Goal: Information Seeking & Learning: Check status

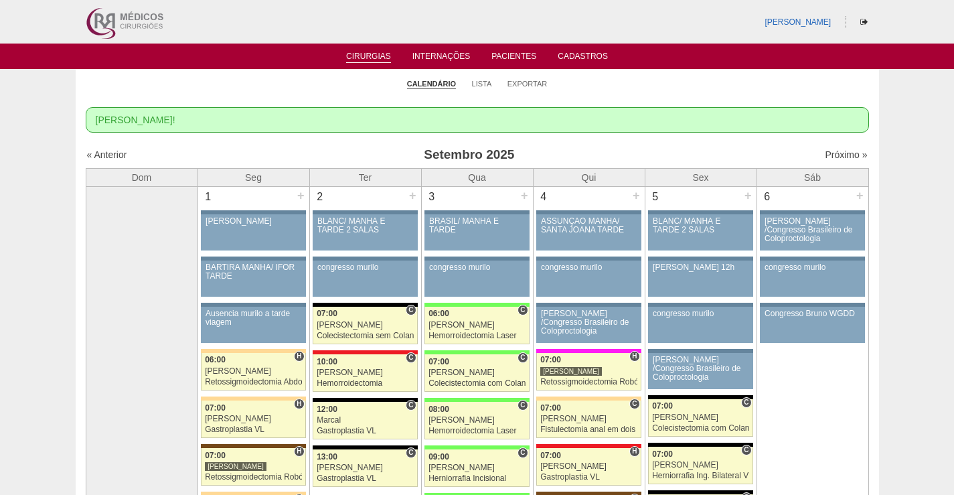
click at [134, 16] on img at bounding box center [123, 22] width 83 height 44
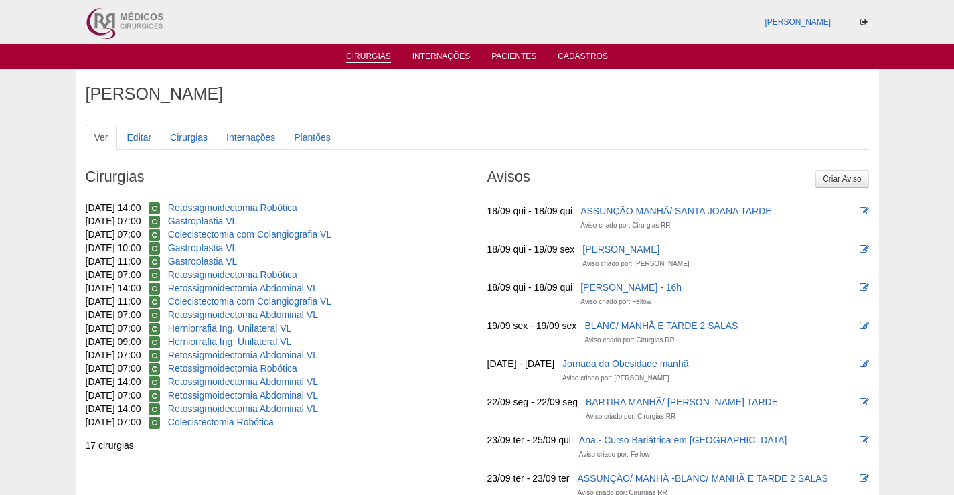
click at [351, 54] on link "Cirurgias" at bounding box center [368, 57] width 45 height 11
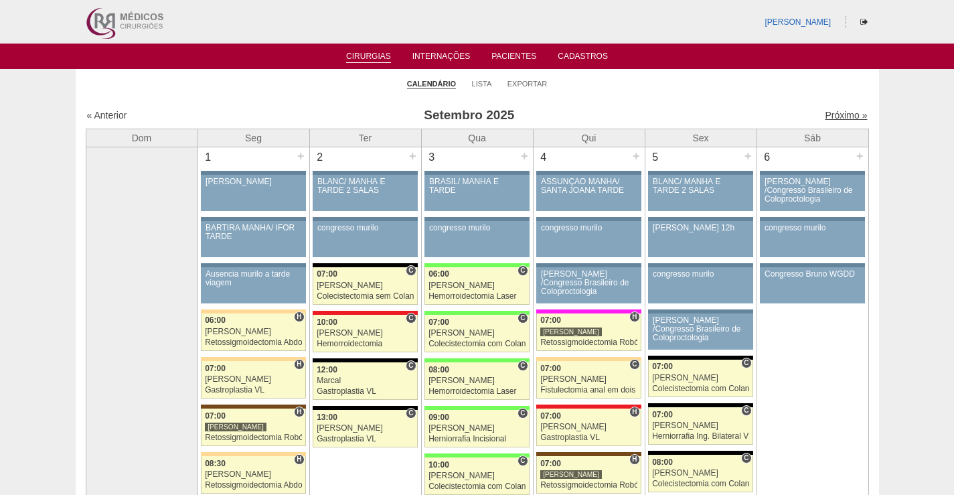
click at [830, 116] on link "Próximo »" at bounding box center [846, 115] width 42 height 11
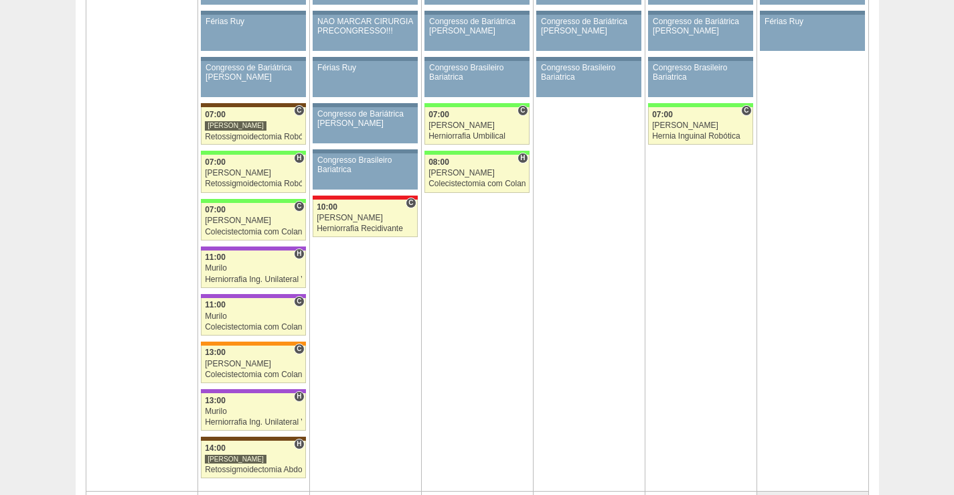
scroll to position [1808, 0]
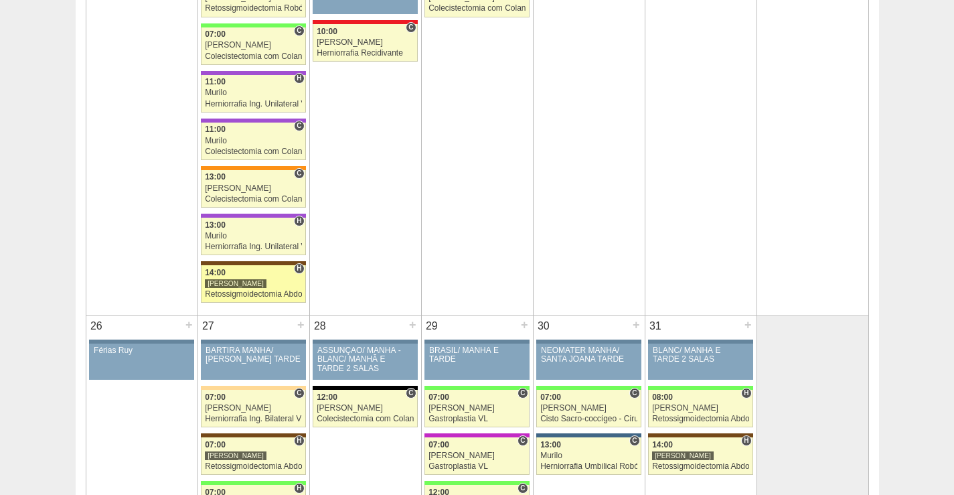
click at [276, 282] on div "[PERSON_NAME]" at bounding box center [253, 283] width 97 height 9
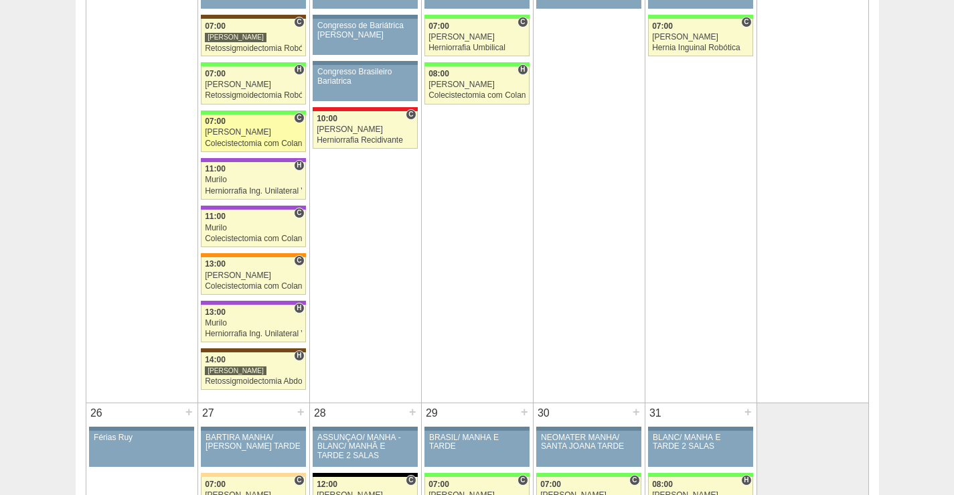
scroll to position [1674, 0]
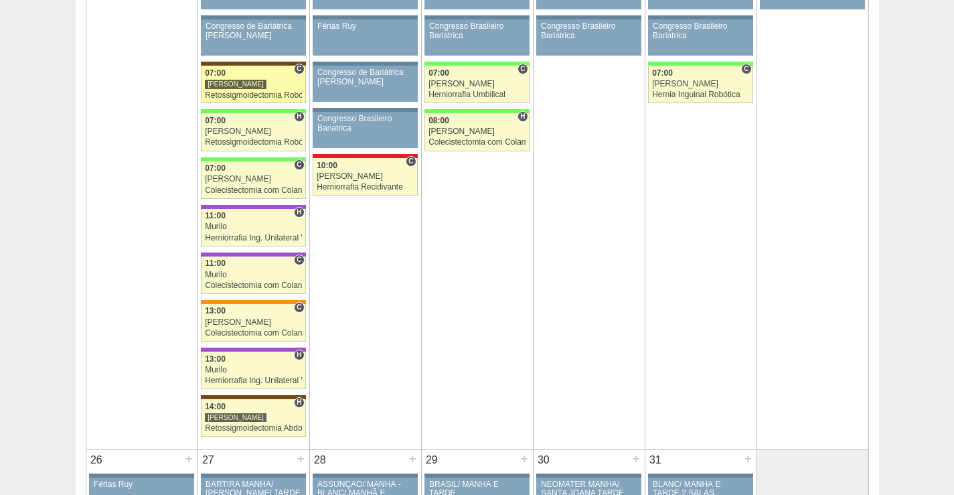
click at [251, 75] on div "07:00" at bounding box center [253, 73] width 97 height 9
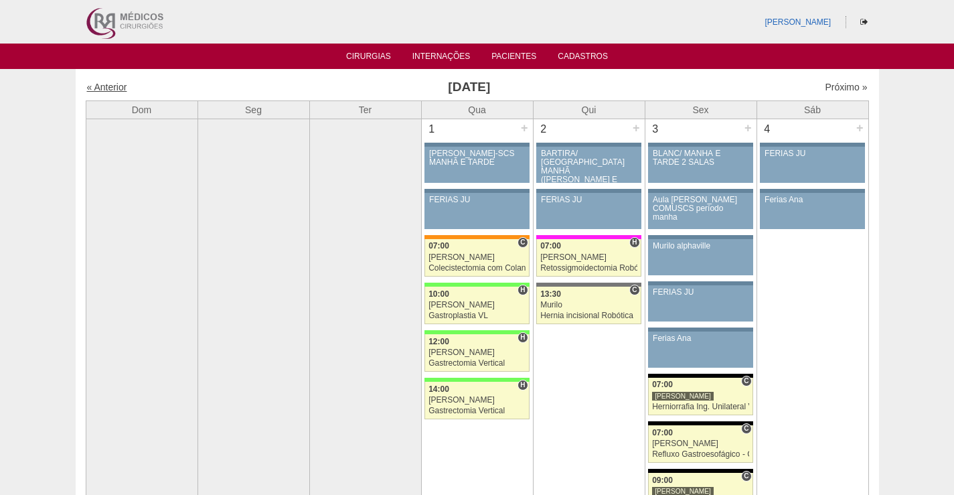
click at [114, 83] on link "« Anterior" at bounding box center [107, 87] width 40 height 11
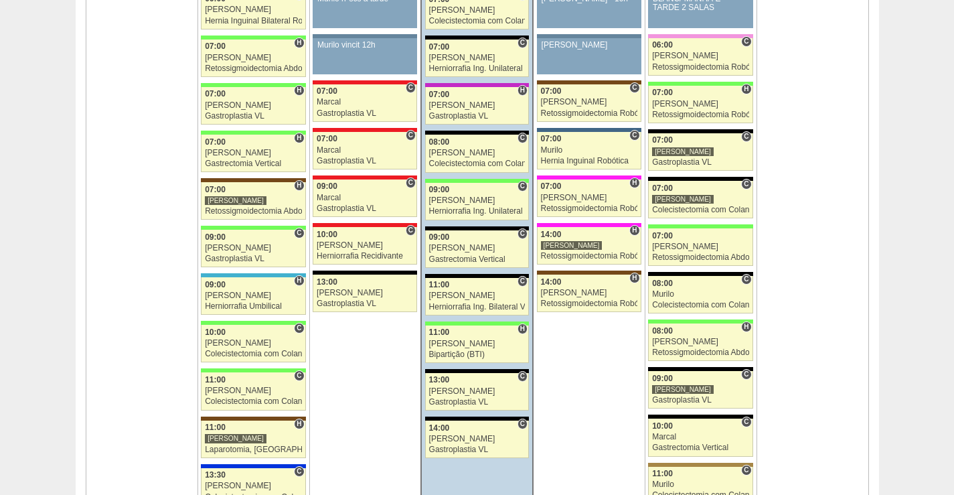
scroll to position [1406, 0]
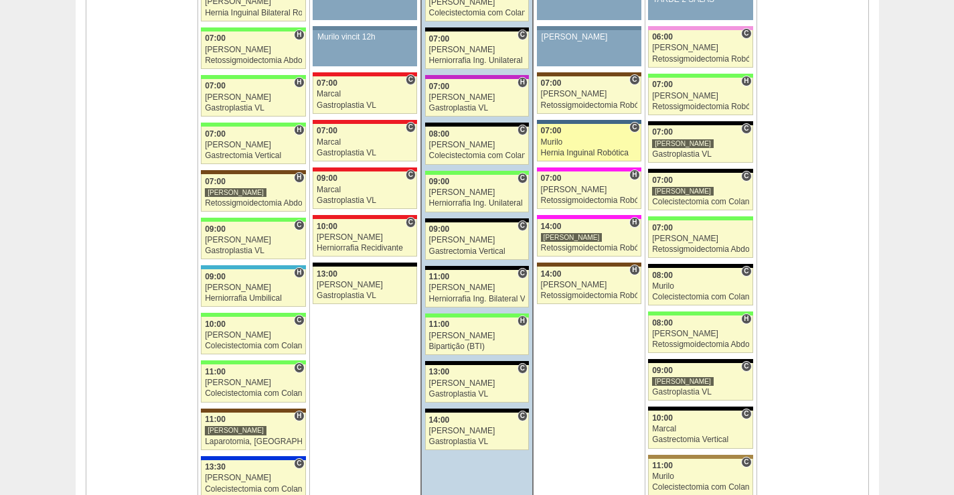
click at [574, 143] on div "Murilo" at bounding box center [589, 142] width 96 height 9
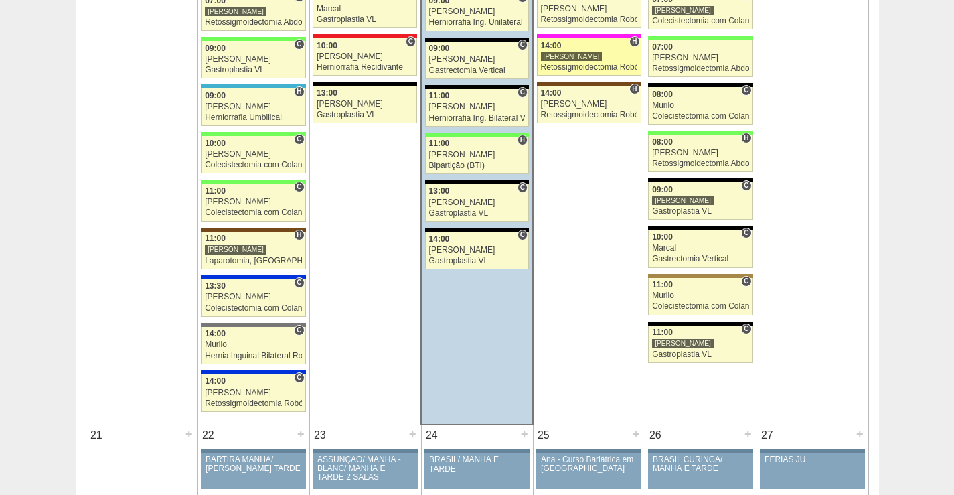
scroll to position [1607, 0]
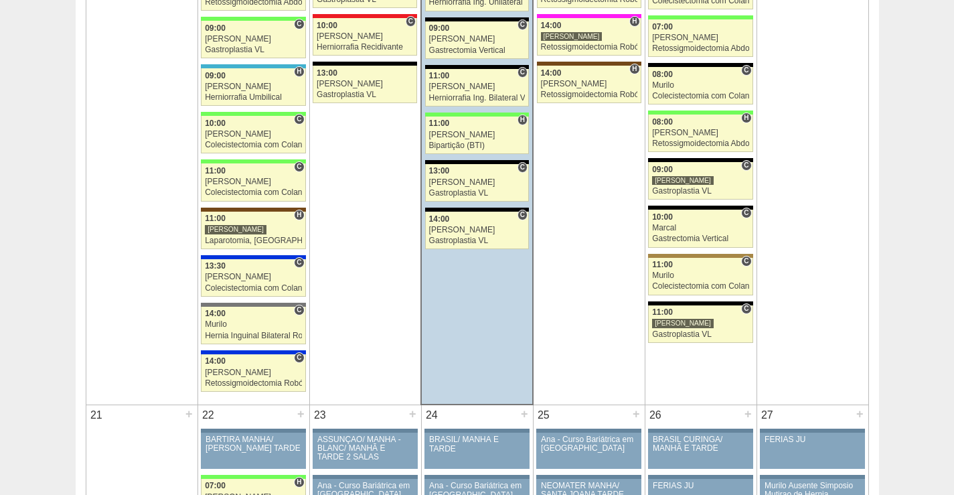
click at [592, 279] on td "18 + 86908 Cirurgias RR ASSUNÇÃO MANHÃ/ SANTA JOANA TARDE Paciente não informad…" at bounding box center [589, 57] width 112 height 696
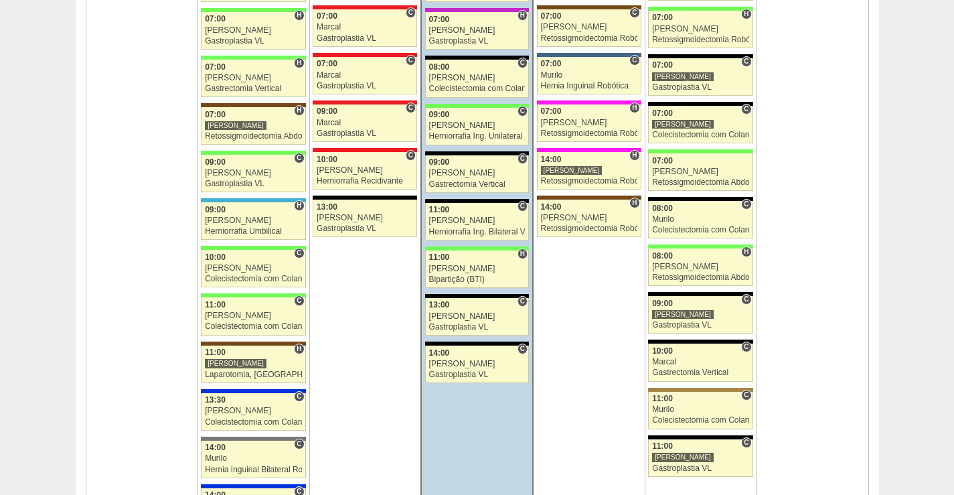
scroll to position [1540, 0]
